Goal: Information Seeking & Learning: Learn about a topic

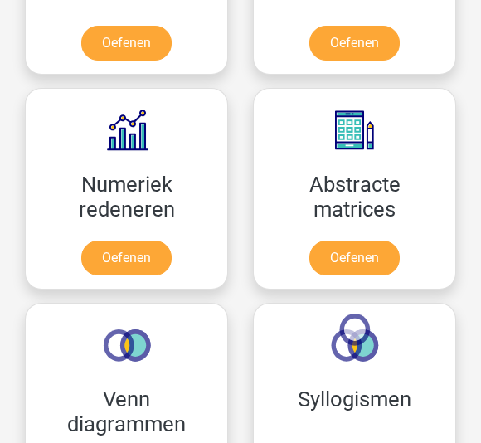
scroll to position [1308, 0]
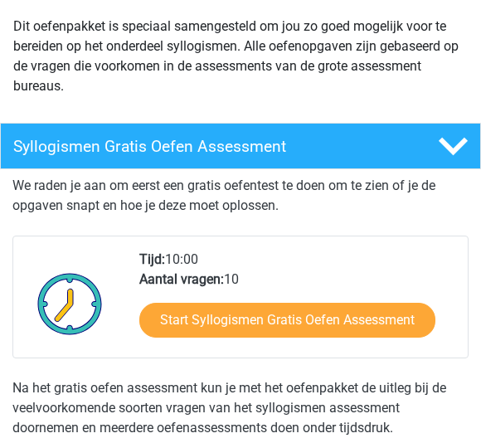
scroll to position [189, 0]
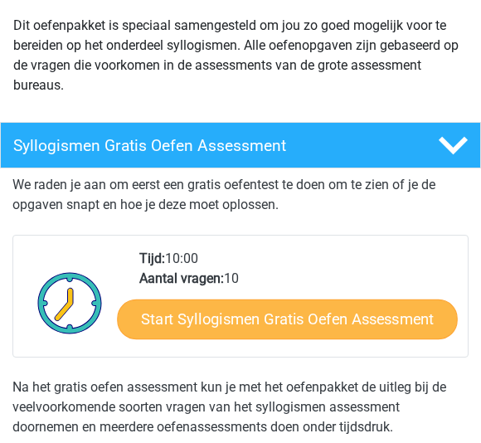
click at [382, 318] on link "Start Syllogismen Gratis Oefen Assessment" at bounding box center [287, 320] width 341 height 40
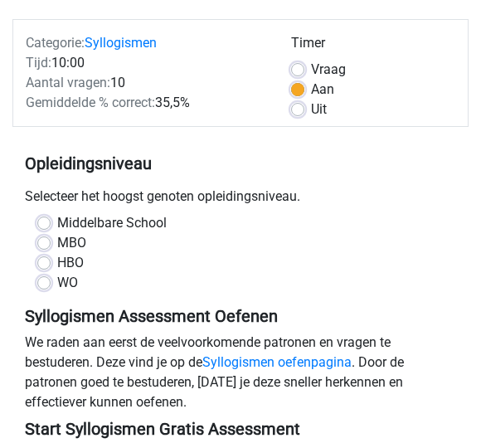
scroll to position [192, 0]
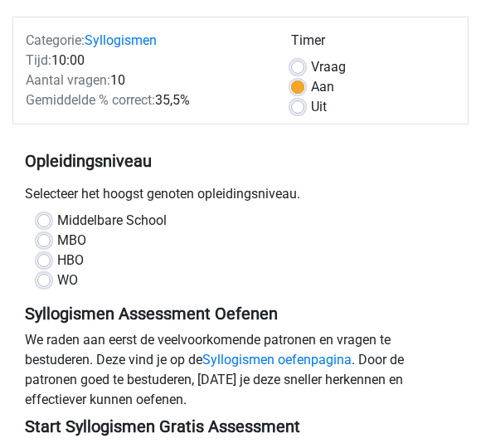
click at [78, 283] on label "WO" at bounding box center [67, 280] width 21 height 20
click at [51, 283] on input "WO" at bounding box center [43, 278] width 13 height 17
radio input "true"
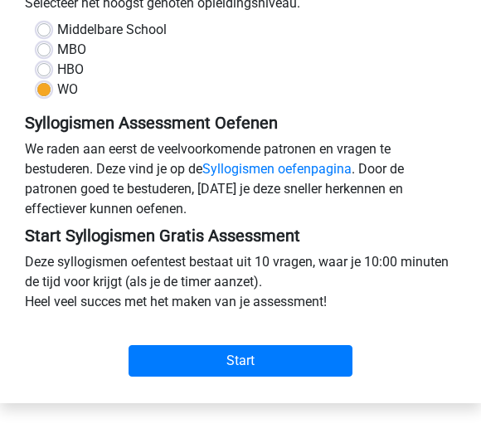
scroll to position [402, 0]
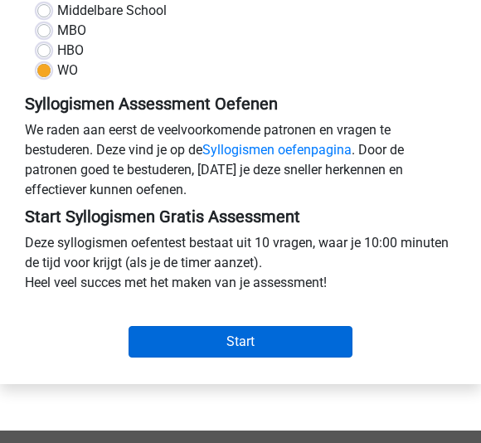
click at [307, 339] on input "Start" at bounding box center [241, 342] width 224 height 32
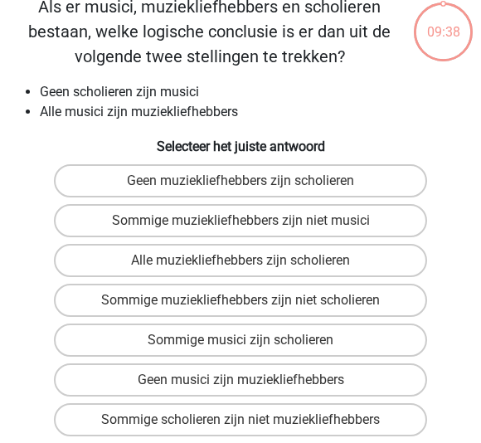
scroll to position [75, 0]
click at [330, 414] on label "Sommige scholieren zijn niet muziekliefhebbers" at bounding box center [240, 419] width 373 height 33
click at [251, 420] on input "Sommige scholieren zijn niet muziekliefhebbers" at bounding box center [246, 425] width 11 height 11
radio input "true"
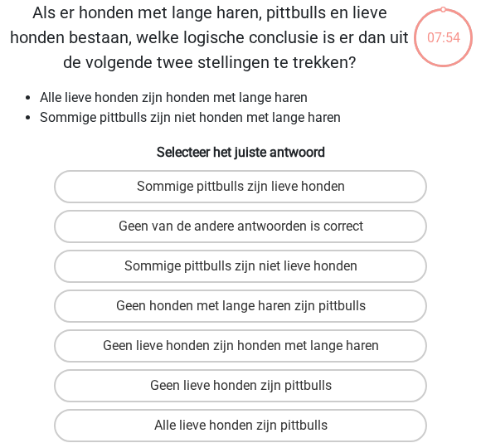
scroll to position [63, 0]
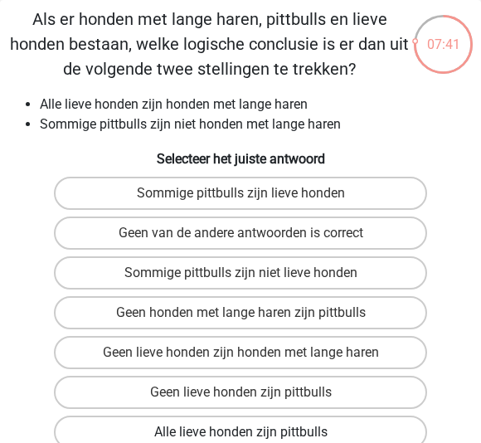
click at [334, 420] on label "Alle lieve honden zijn pittbulls" at bounding box center [240, 432] width 373 height 33
click at [251, 432] on input "Alle lieve honden zijn pittbulls" at bounding box center [246, 437] width 11 height 11
radio input "true"
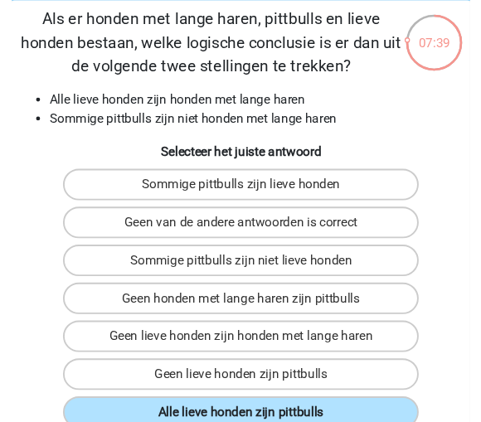
scroll to position [94, 0]
